Goal: Check status: Check status

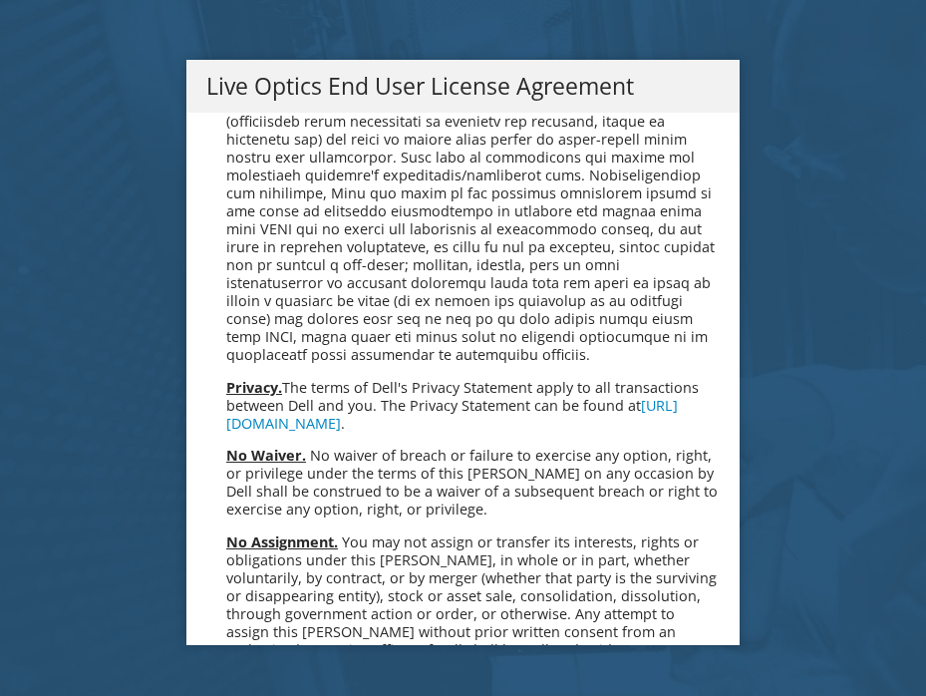
scroll to position [7536, 0]
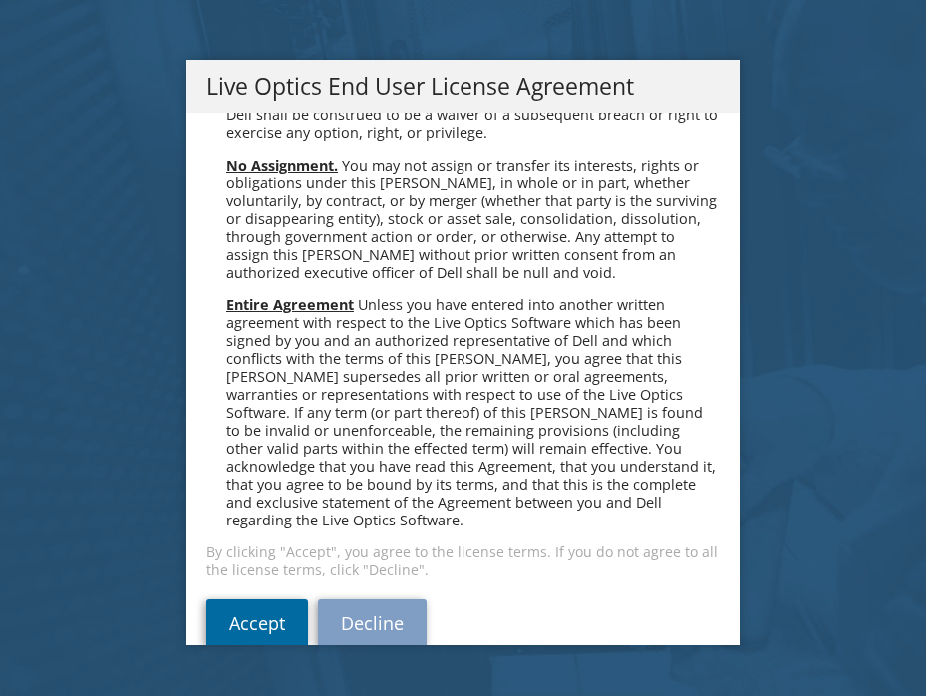
click at [242, 599] on link "Accept" at bounding box center [257, 623] width 102 height 48
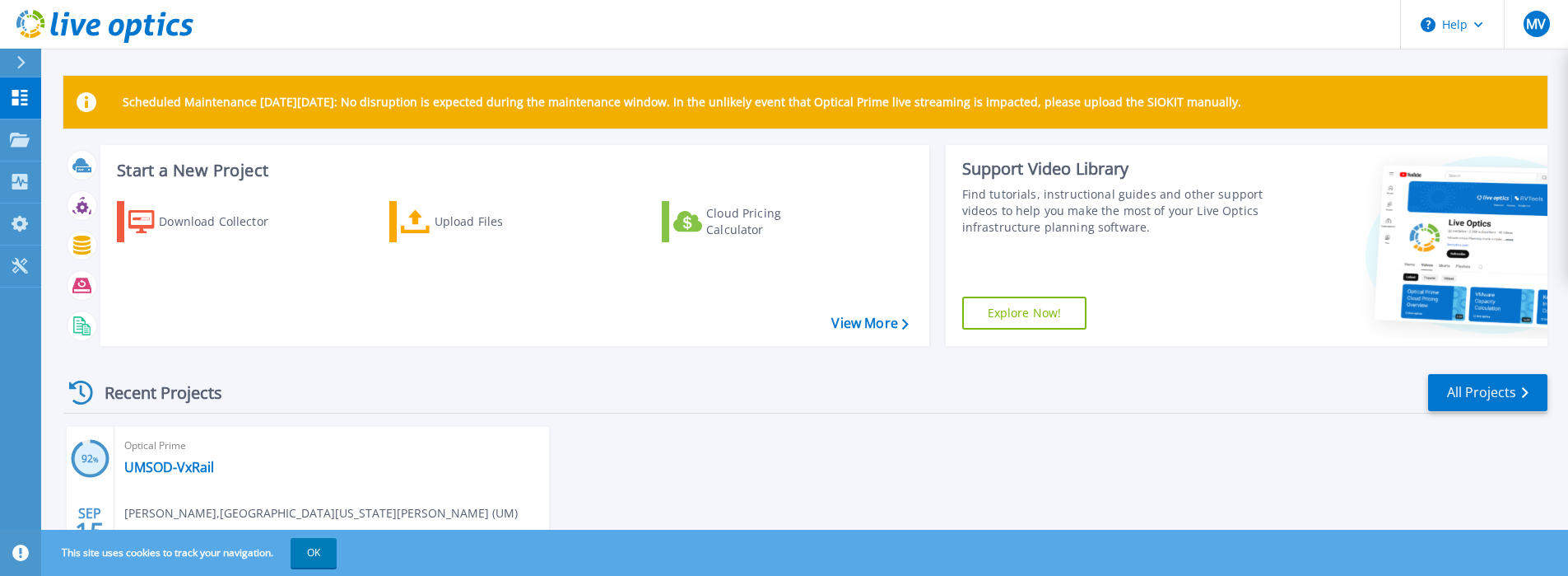
scroll to position [159, 0]
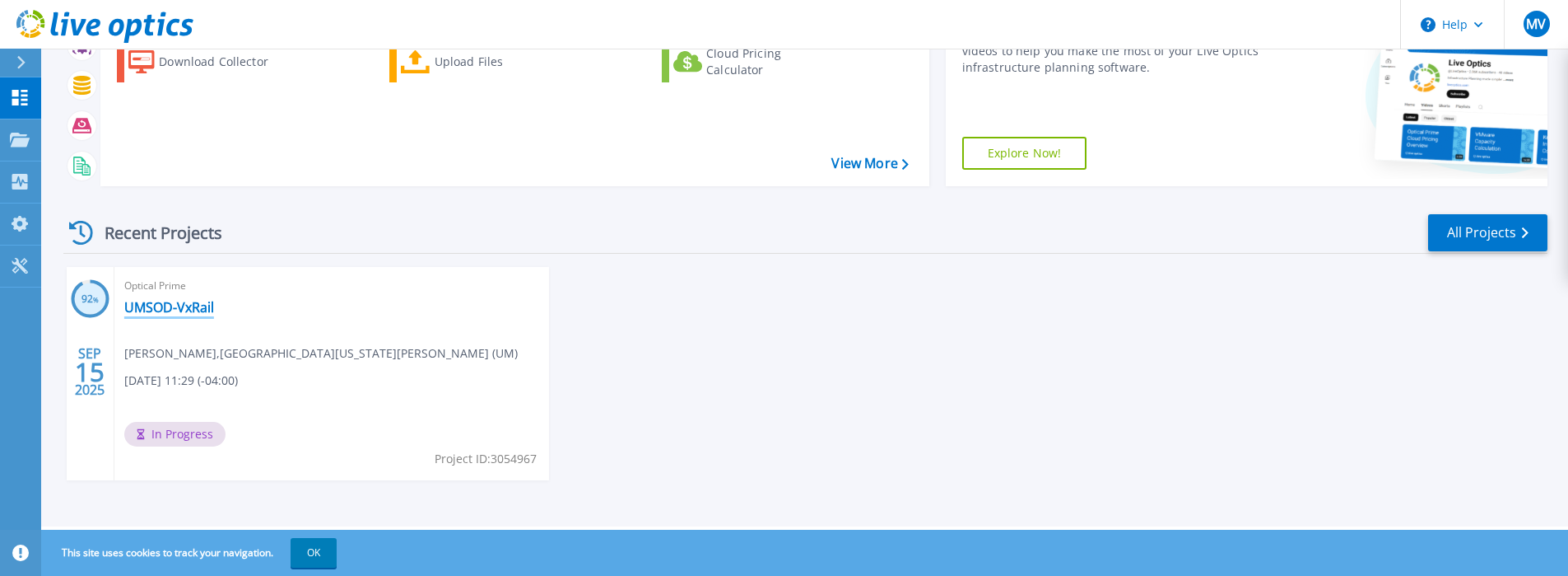
click at [197, 310] on link "UMSOD-VxRail" at bounding box center [168, 307] width 90 height 17
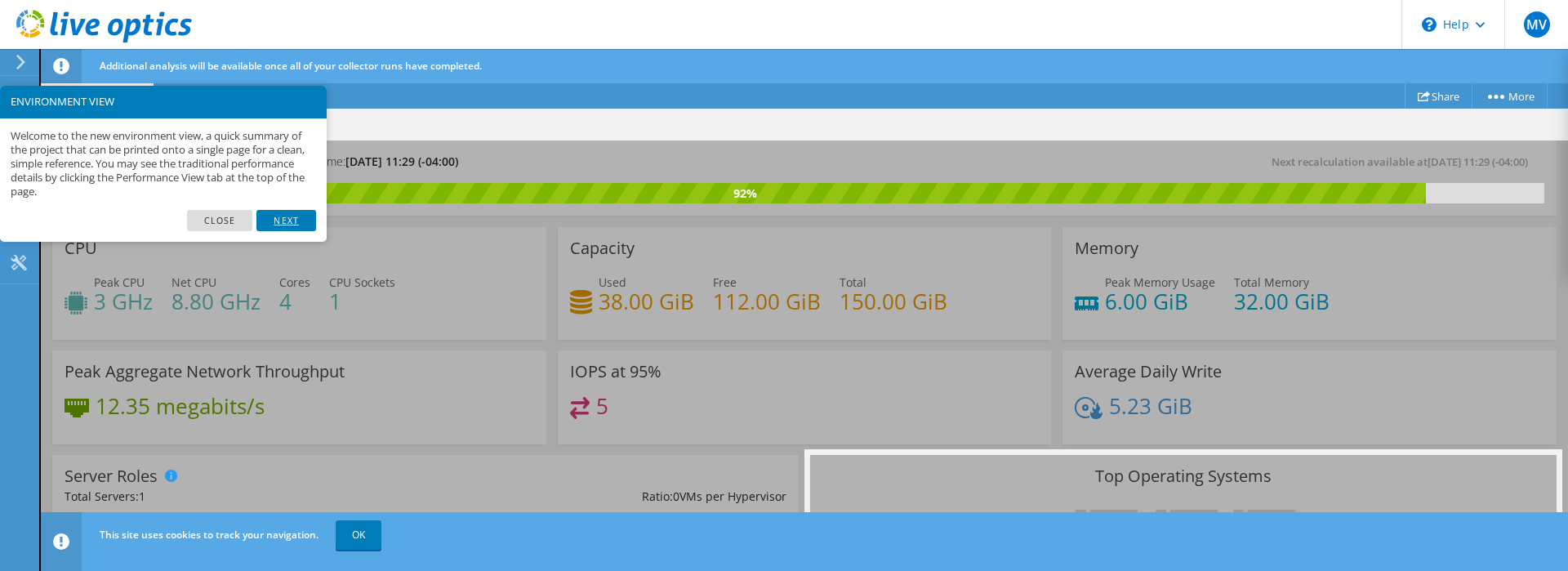
click at [267, 213] on link "Next" at bounding box center [286, 220] width 59 height 21
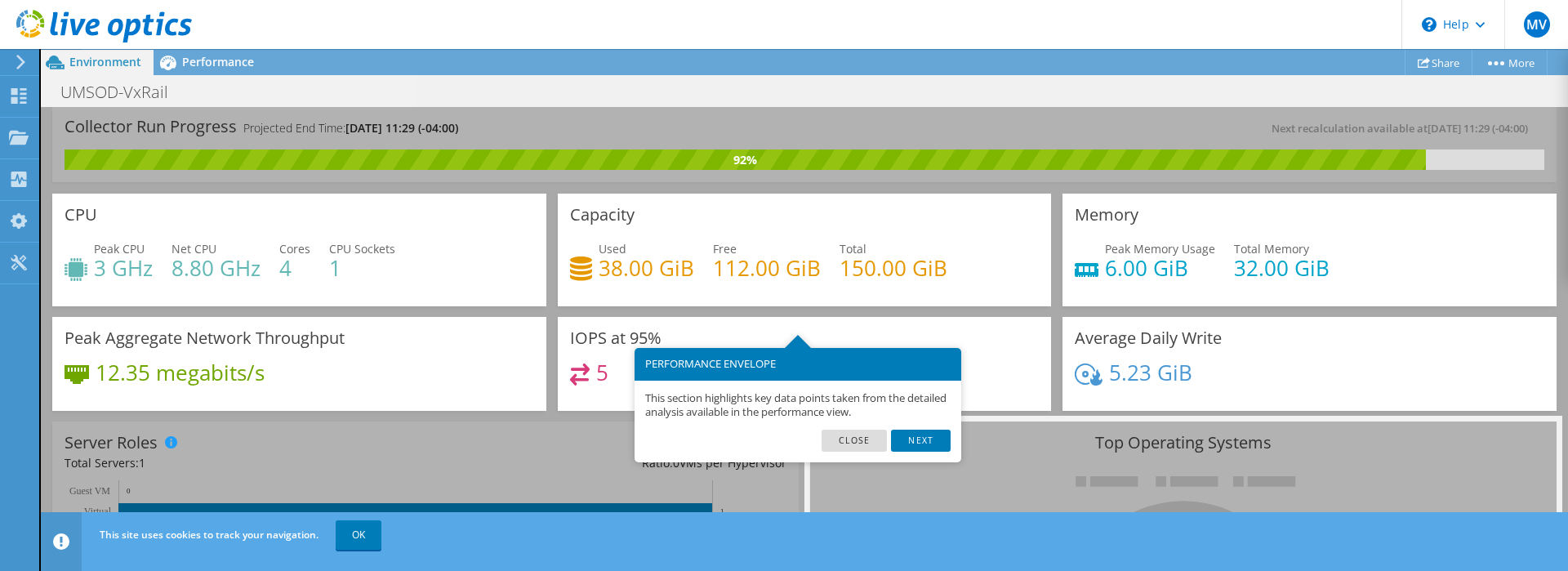
scroll to position [81, 0]
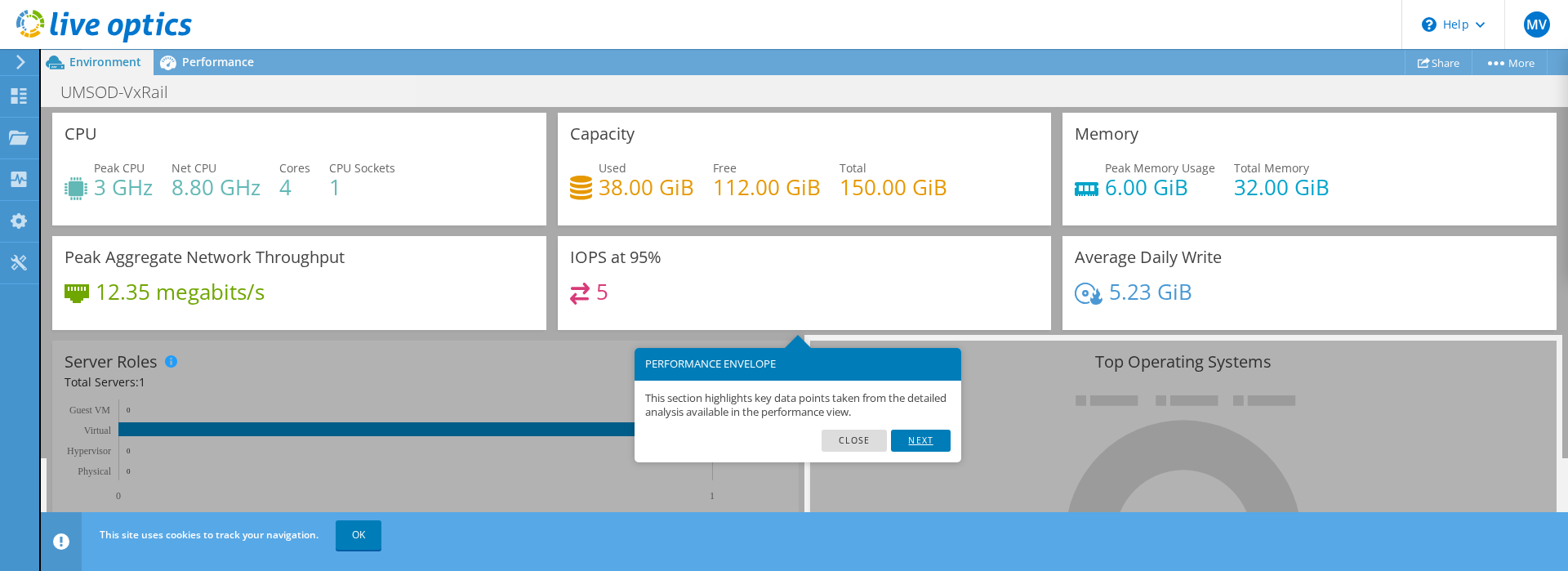
click at [932, 438] on link "Next" at bounding box center [920, 440] width 59 height 21
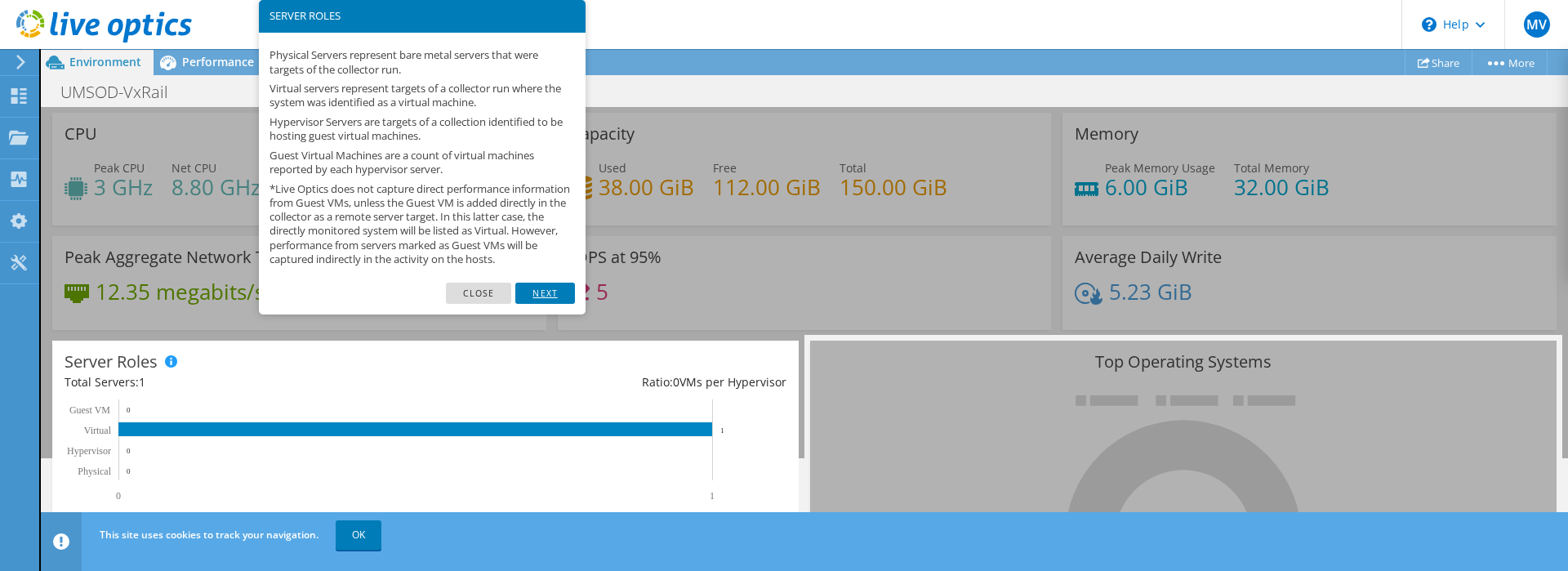
click at [542, 304] on link "Next" at bounding box center [545, 293] width 59 height 21
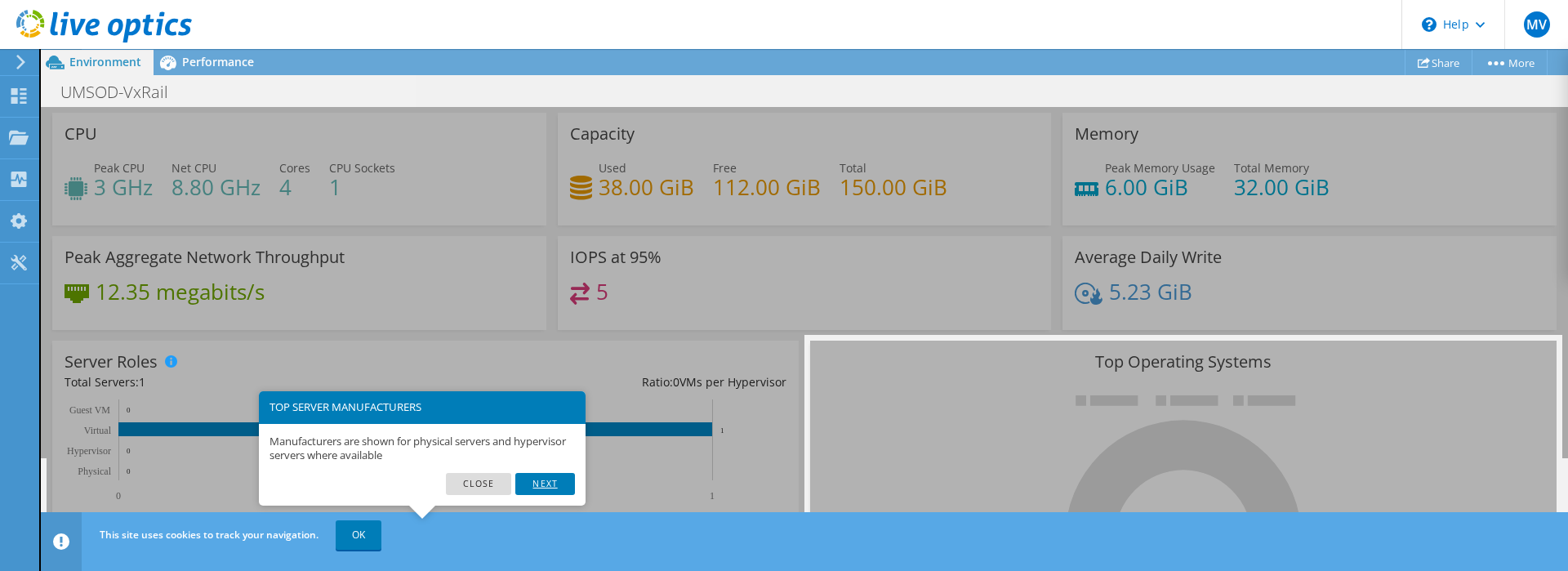
click at [551, 492] on link "Next" at bounding box center [545, 483] width 59 height 21
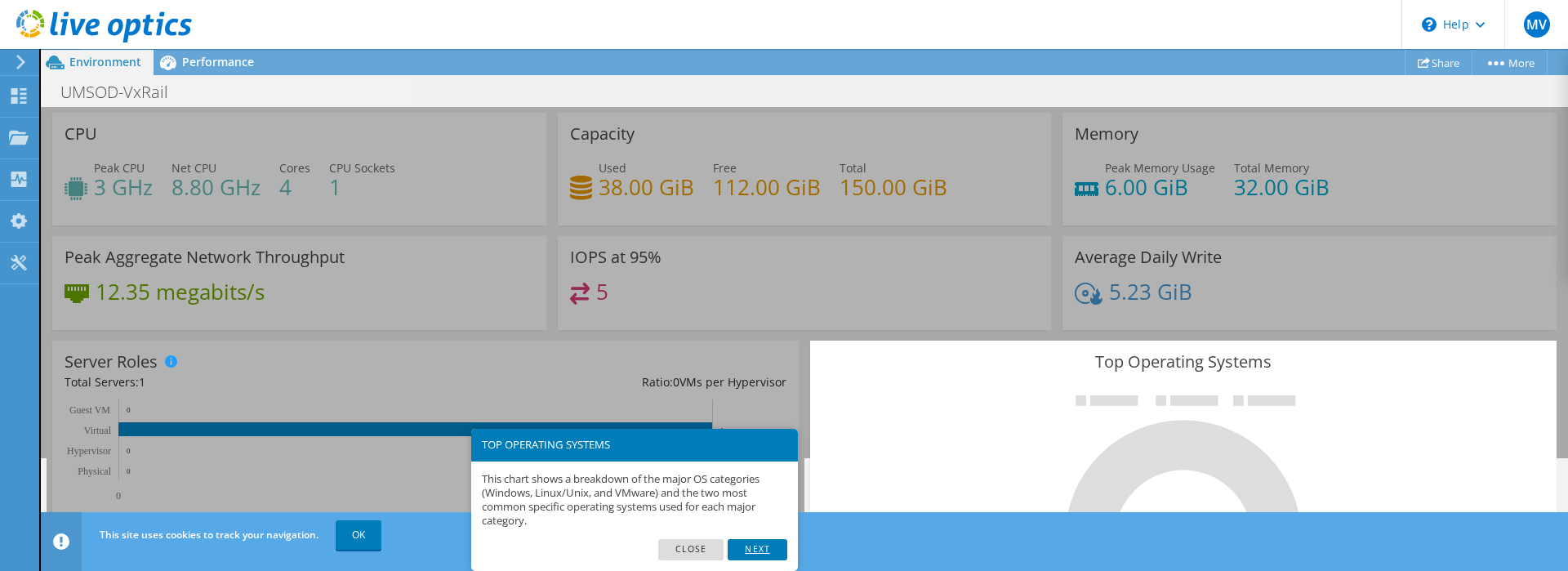
click at [767, 551] on link "Next" at bounding box center [757, 550] width 59 height 21
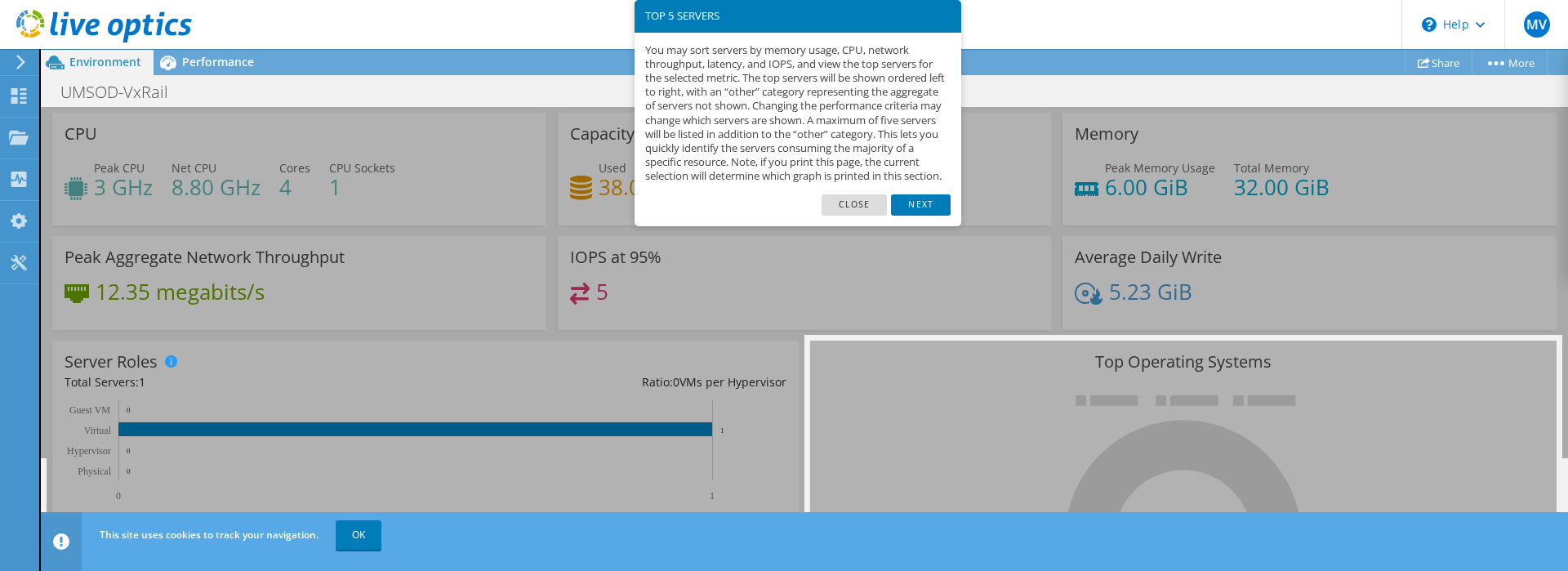
scroll to position [615, 0]
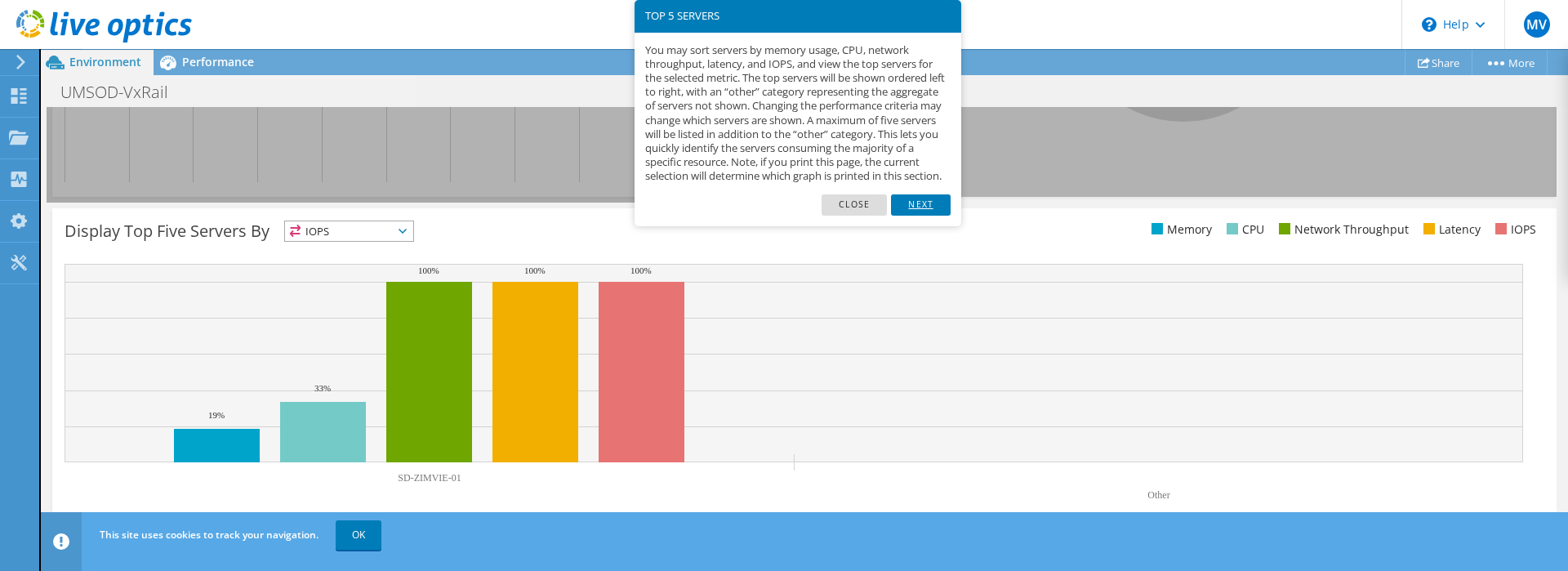
click at [922, 215] on link "Next" at bounding box center [920, 205] width 59 height 21
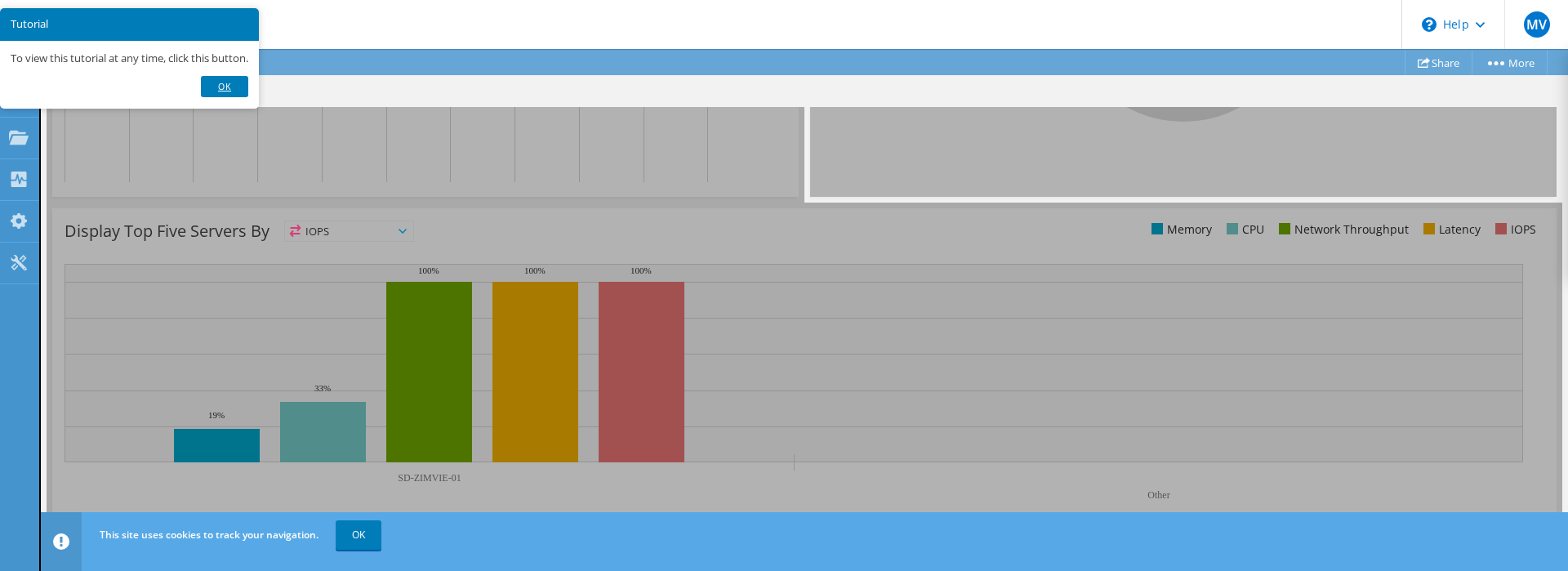
click at [230, 88] on link "Ok" at bounding box center [225, 87] width 48 height 21
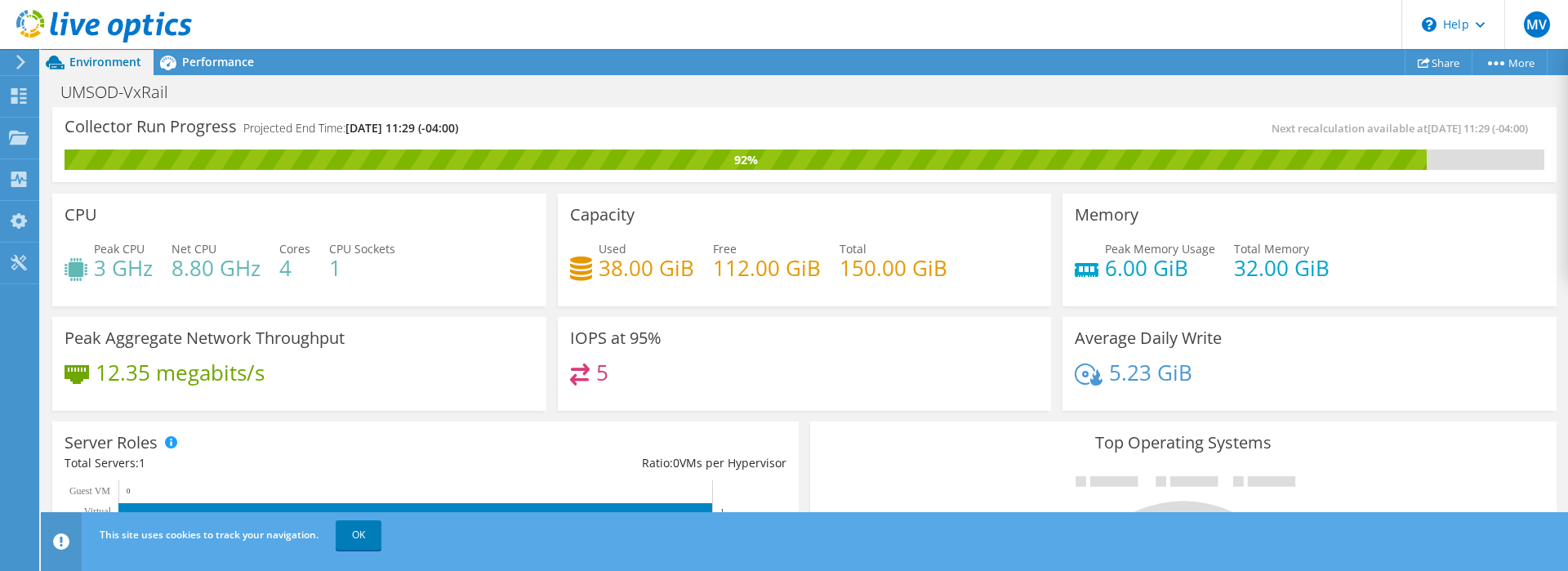
scroll to position [653, 0]
